Goal: Use online tool/utility: Utilize a website feature to perform a specific function

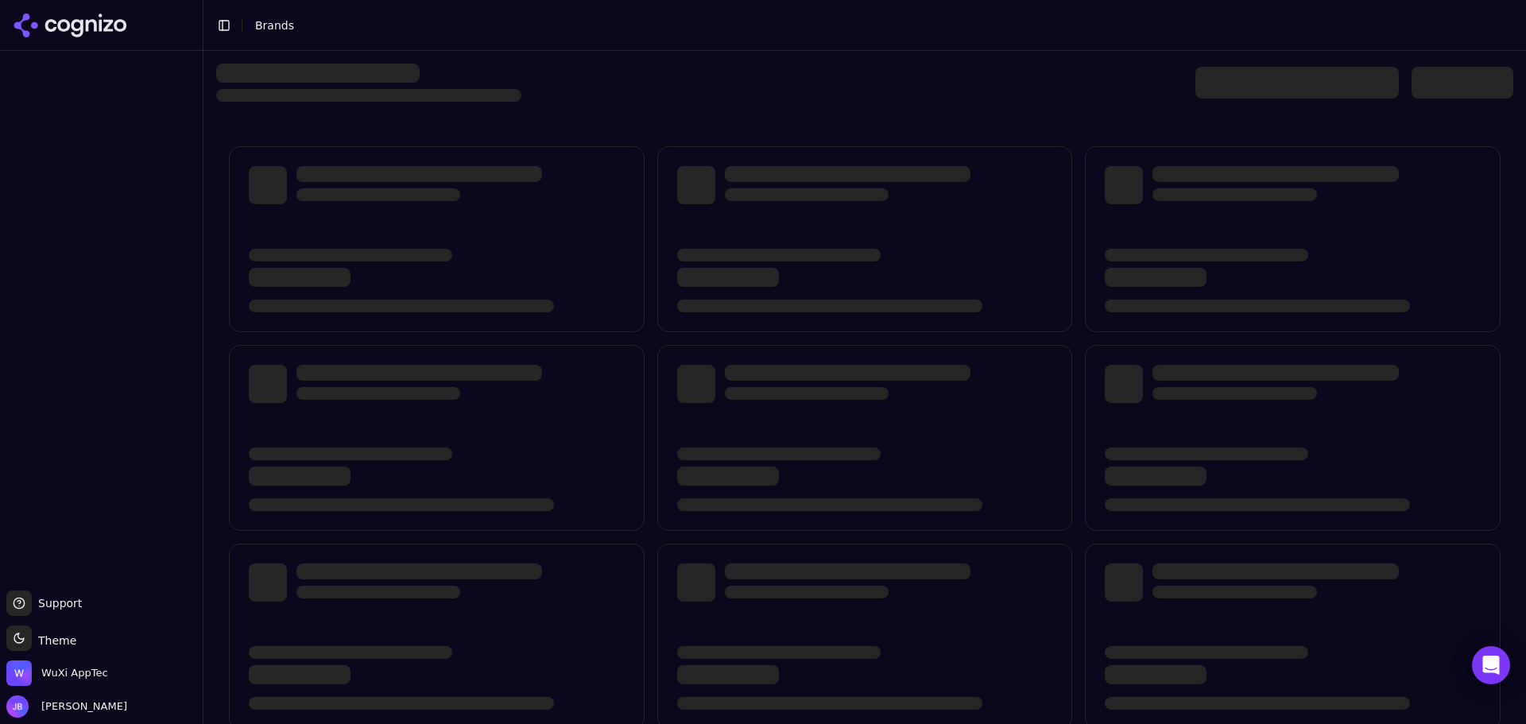
click at [50, 14] on icon at bounding box center [70, 26] width 115 height 24
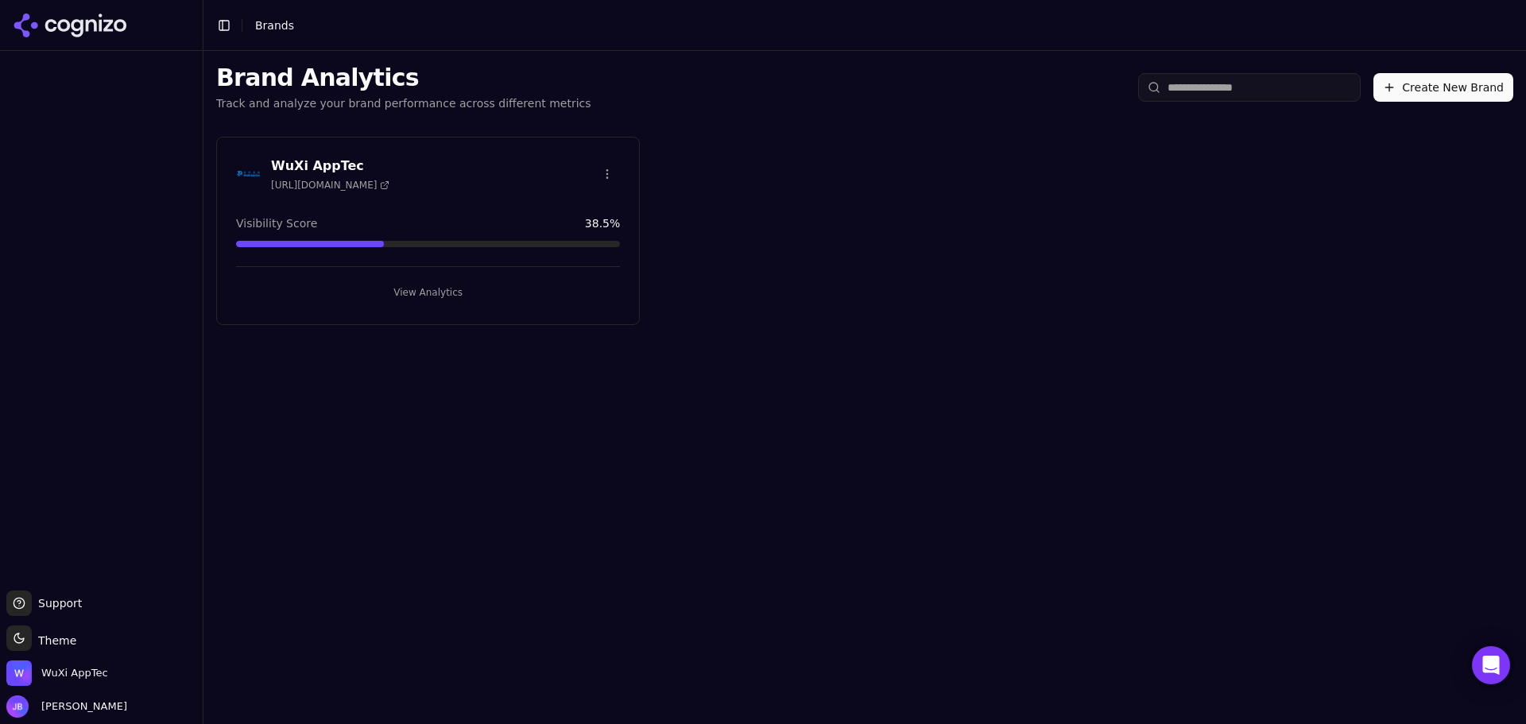
click at [385, 277] on div "View Analytics" at bounding box center [428, 285] width 384 height 39
click at [411, 295] on button "View Analytics" at bounding box center [428, 292] width 384 height 25
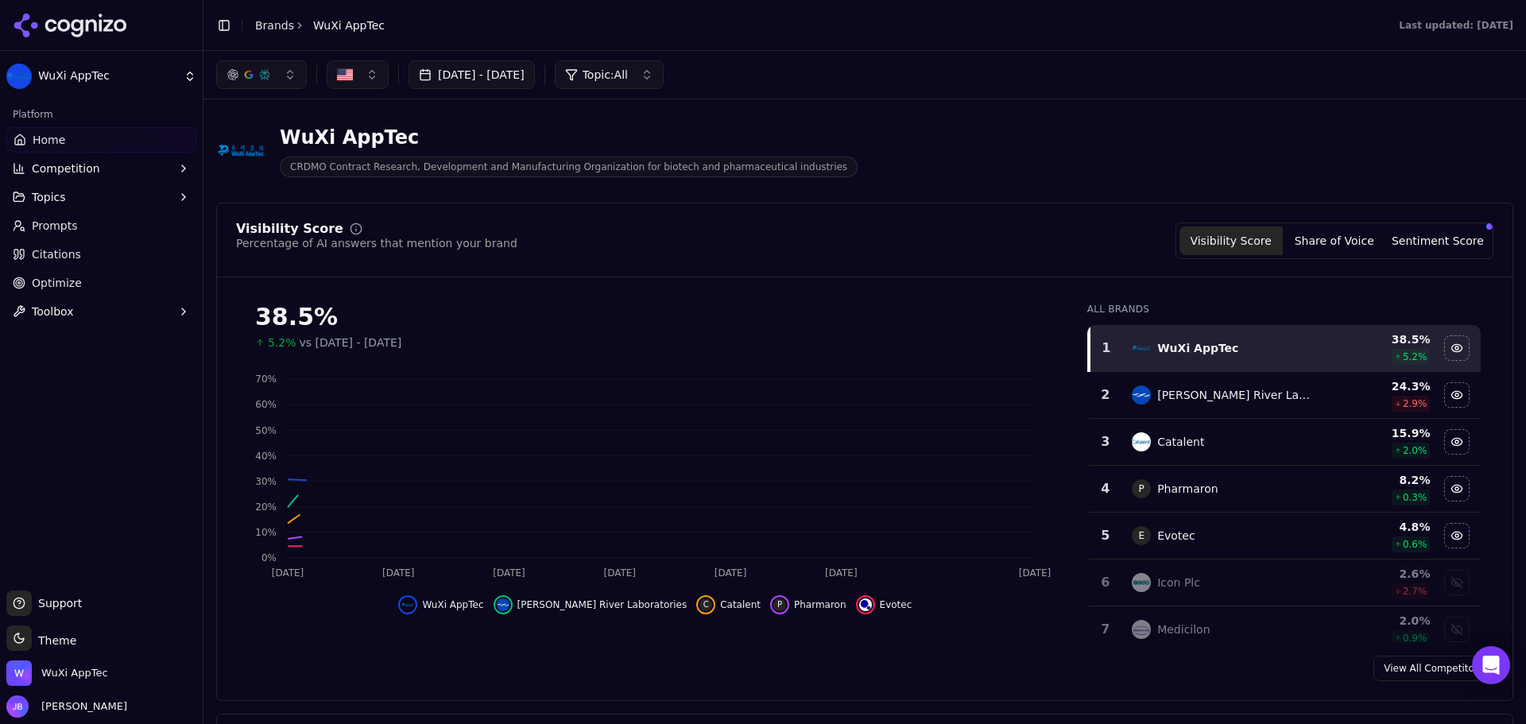
click at [84, 225] on link "Prompts" at bounding box center [101, 225] width 190 height 25
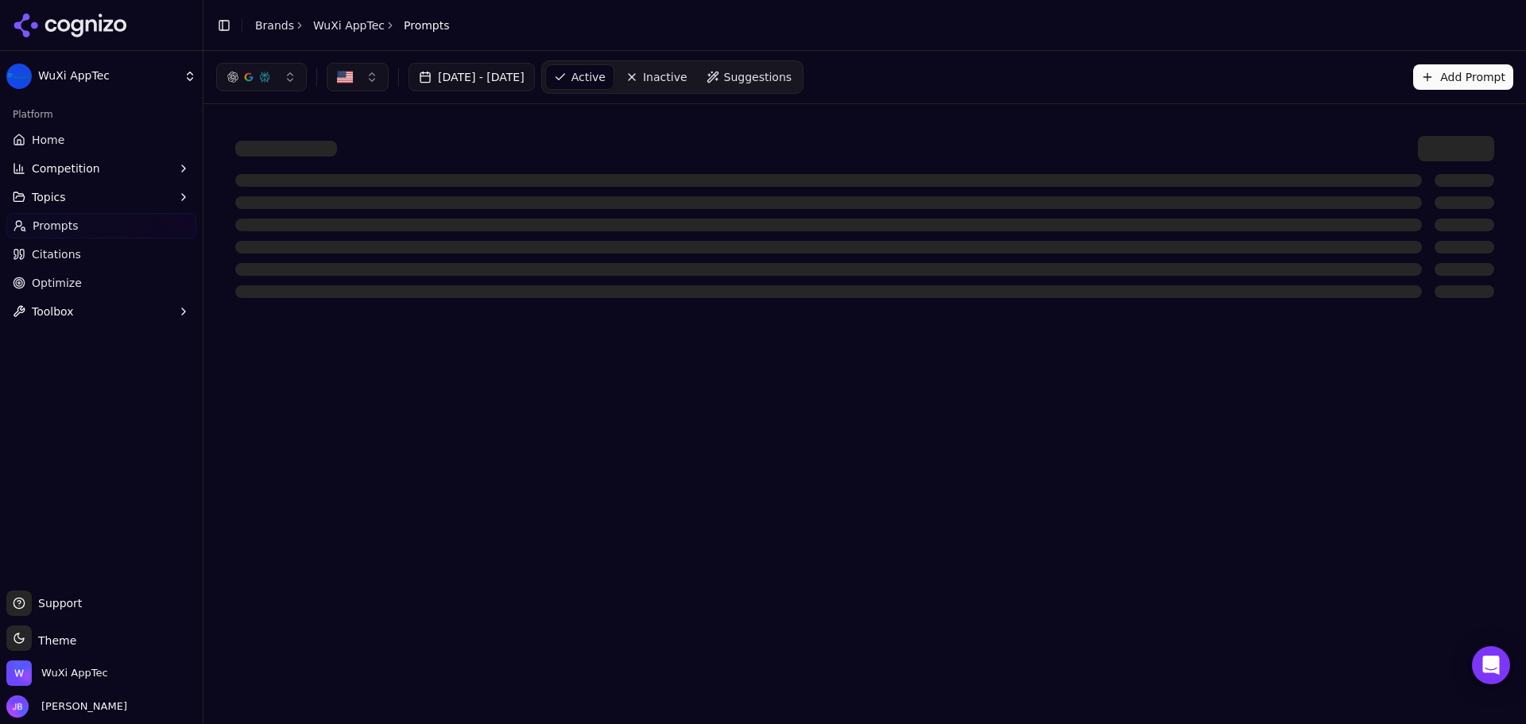
click at [99, 221] on link "Prompts" at bounding box center [101, 225] width 190 height 25
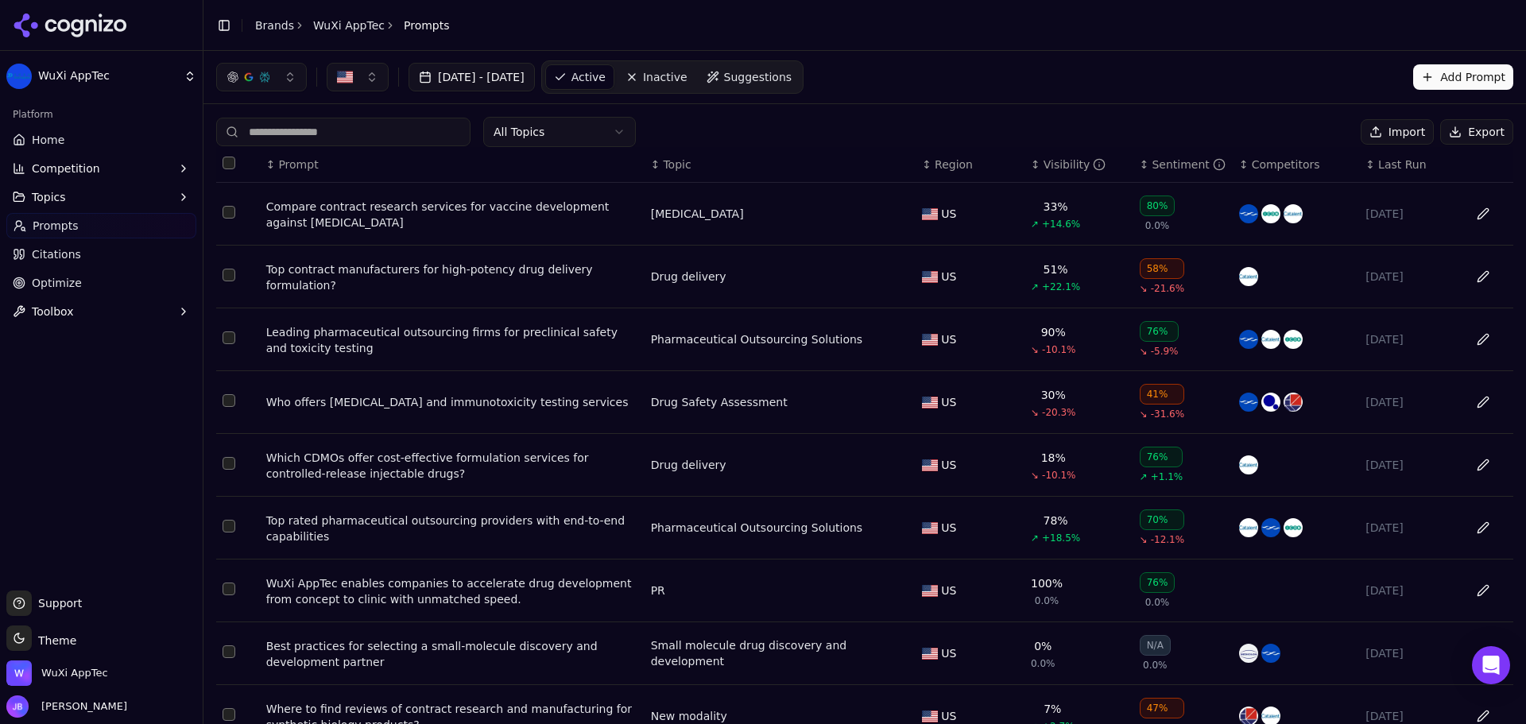
drag, startPoint x: 460, startPoint y: 231, endPoint x: 266, endPoint y: 207, distance: 195.4
click at [266, 207] on td "Compare contract research services for vaccine development against [MEDICAL_DAT…" at bounding box center [452, 214] width 385 height 63
copy div "Compare contract research services for vaccine development against [MEDICAL_DAT…"
drag, startPoint x: 636, startPoint y: 277, endPoint x: 258, endPoint y: 277, distance: 377.5
click at [258, 277] on tr "Top contract manufacturers for high-potency drug delivery formulation? Drug del…" at bounding box center [864, 277] width 1297 height 63
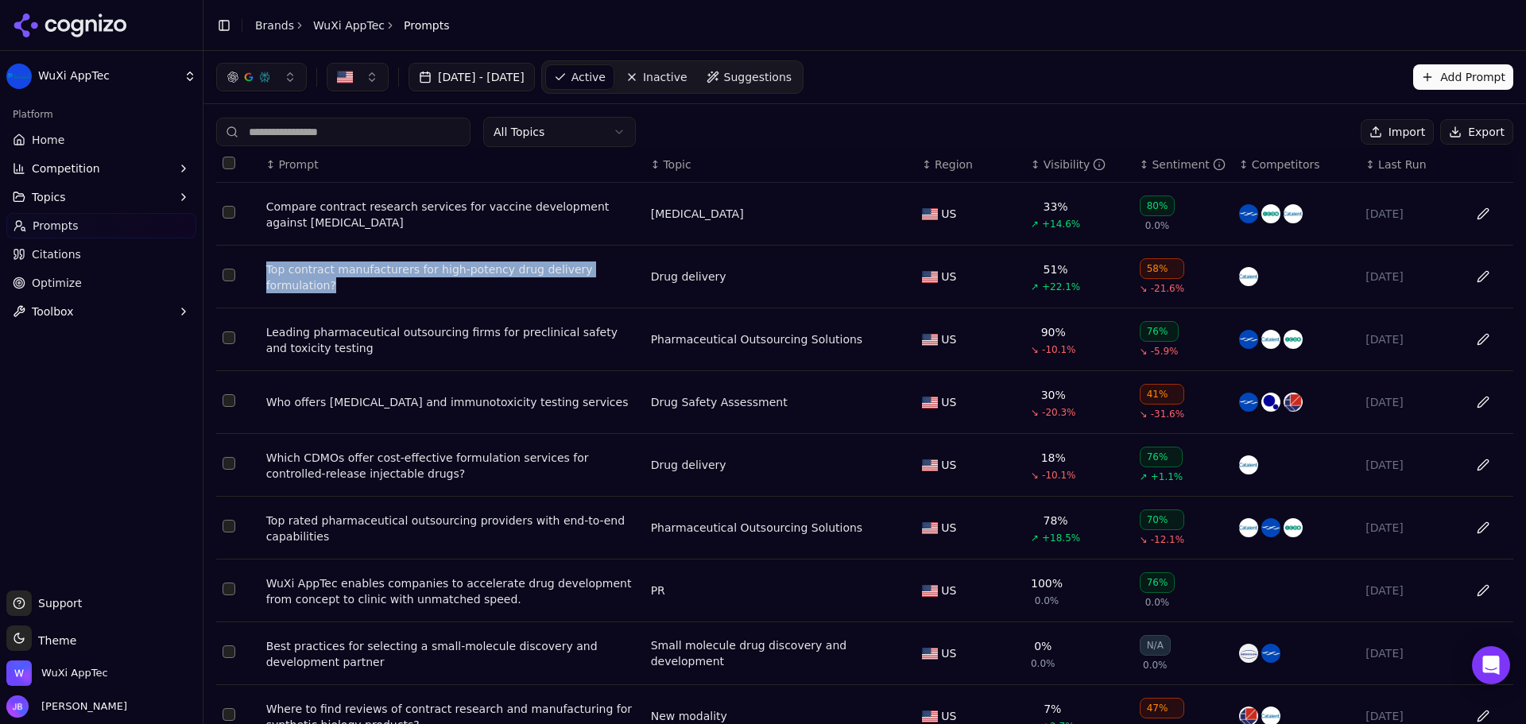
copy tr "Top contract manufacturers for high-potency drug delivery formulation?"
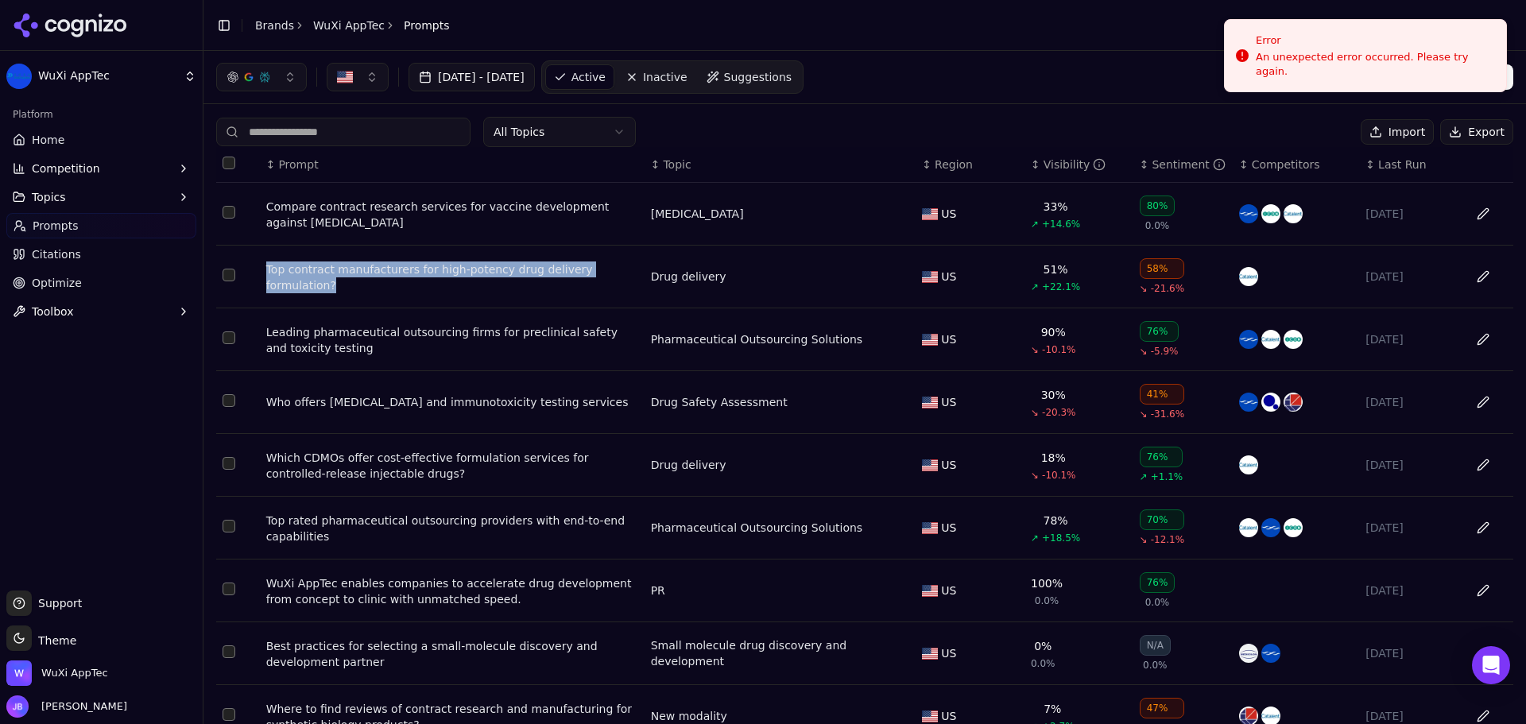
click at [85, 307] on button "Toolbox" at bounding box center [101, 311] width 190 height 25
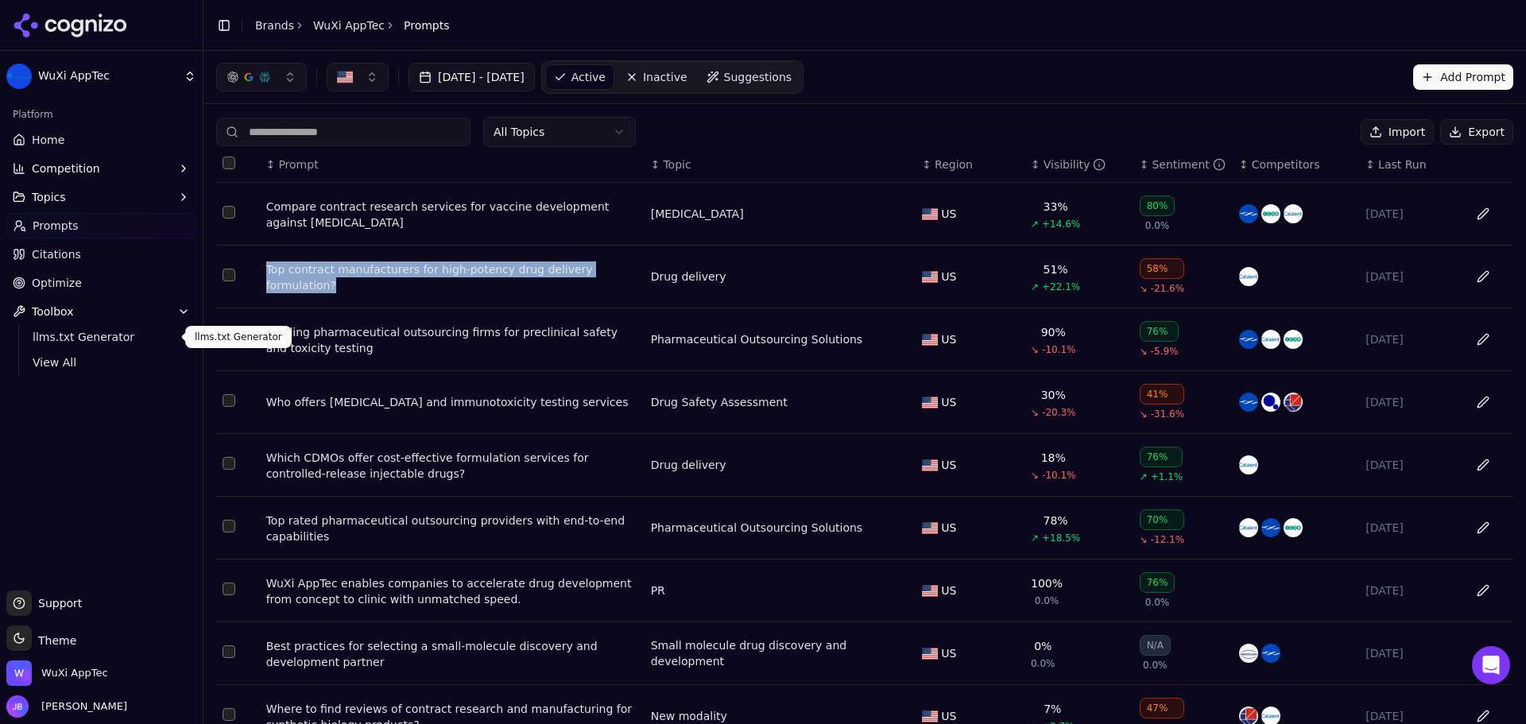
click at [87, 334] on span "llms.txt Generator" at bounding box center [102, 337] width 138 height 16
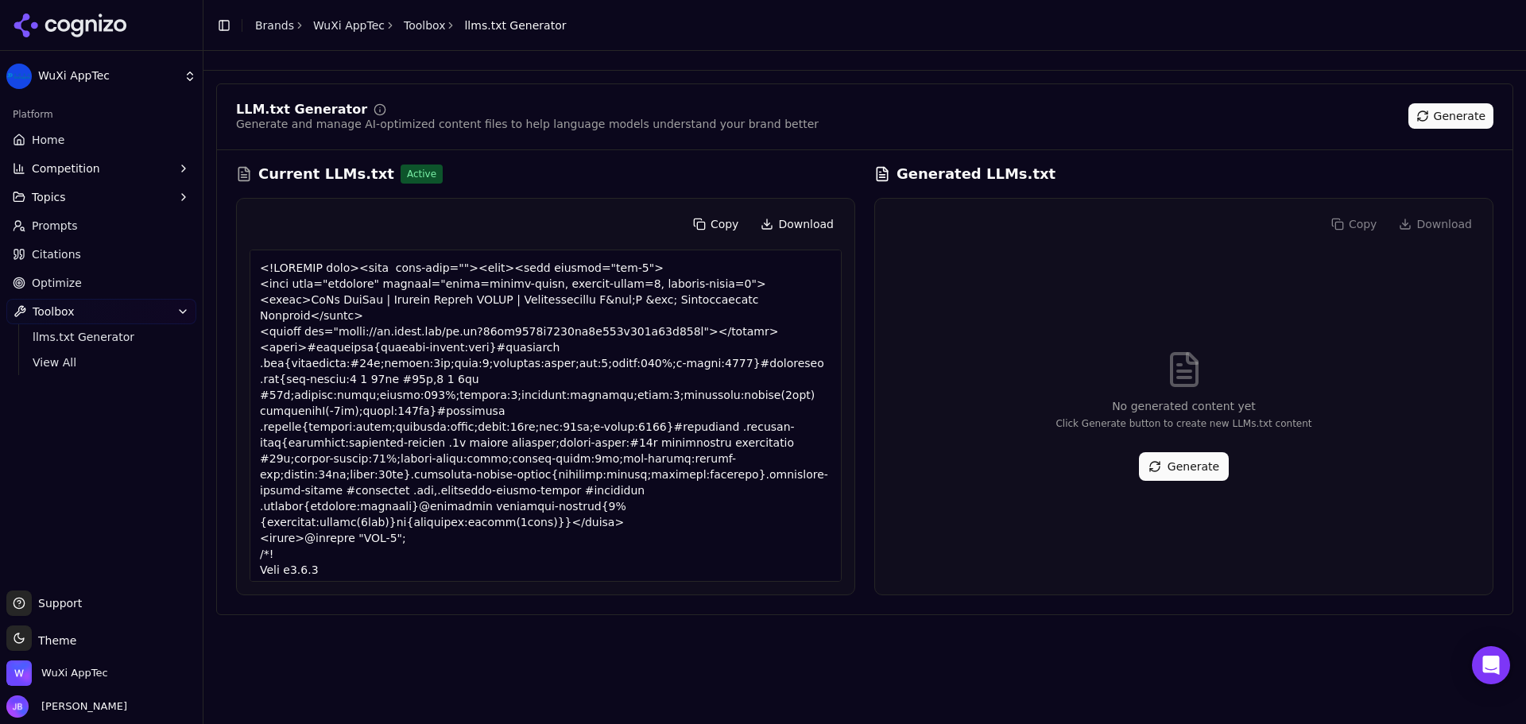
click at [103, 281] on link "Optimize" at bounding box center [101, 282] width 190 height 25
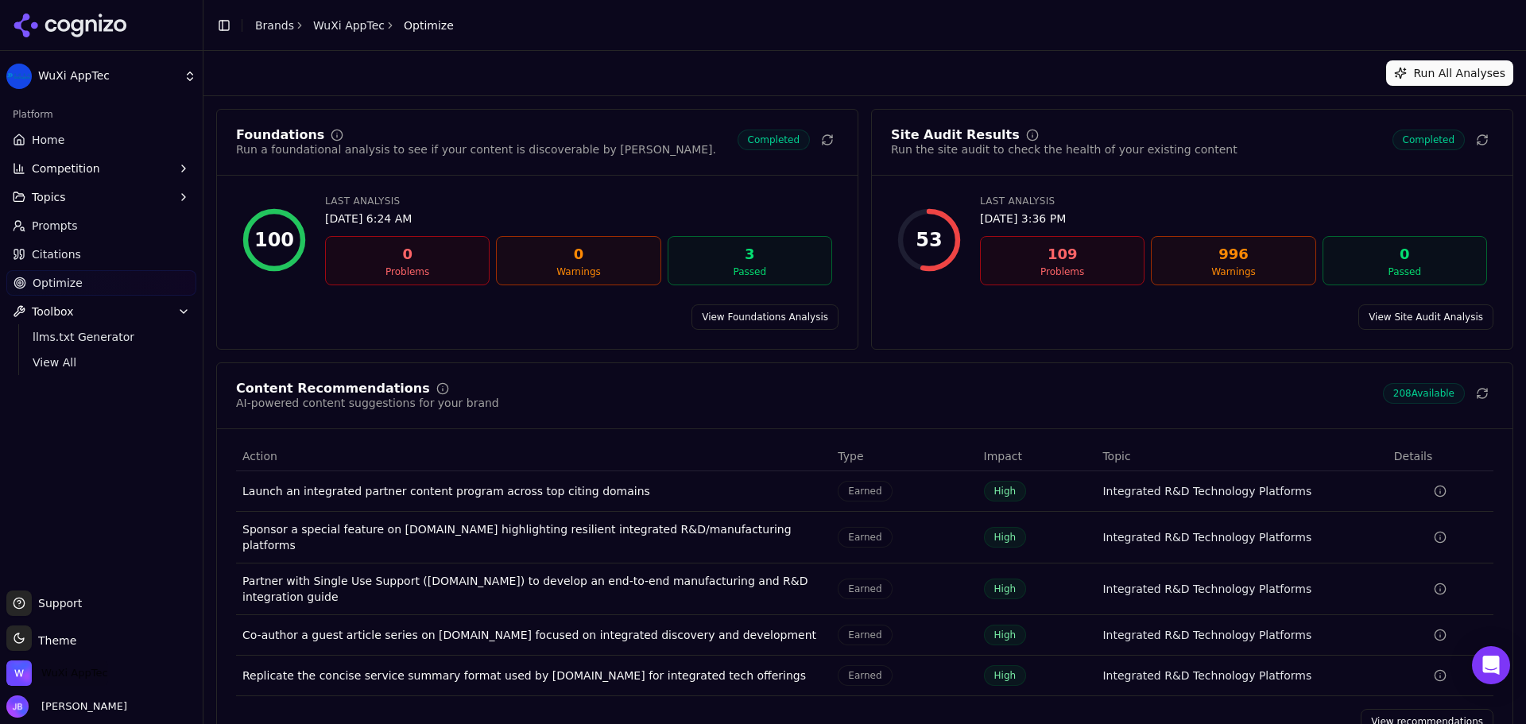
click at [85, 677] on span "WuXi AppTec" at bounding box center [74, 673] width 67 height 14
